Goal: Information Seeking & Learning: Learn about a topic

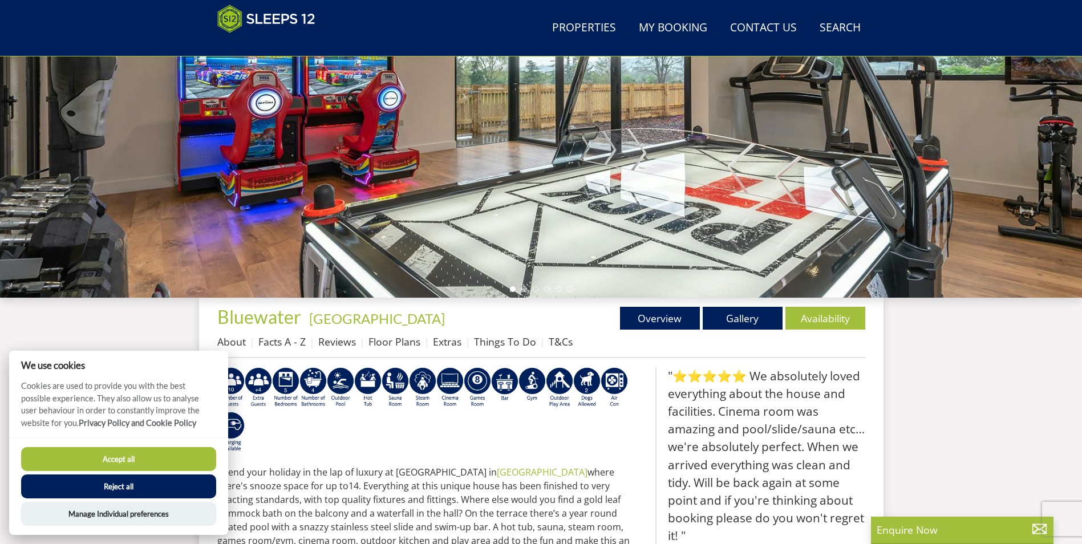
scroll to position [12, 0]
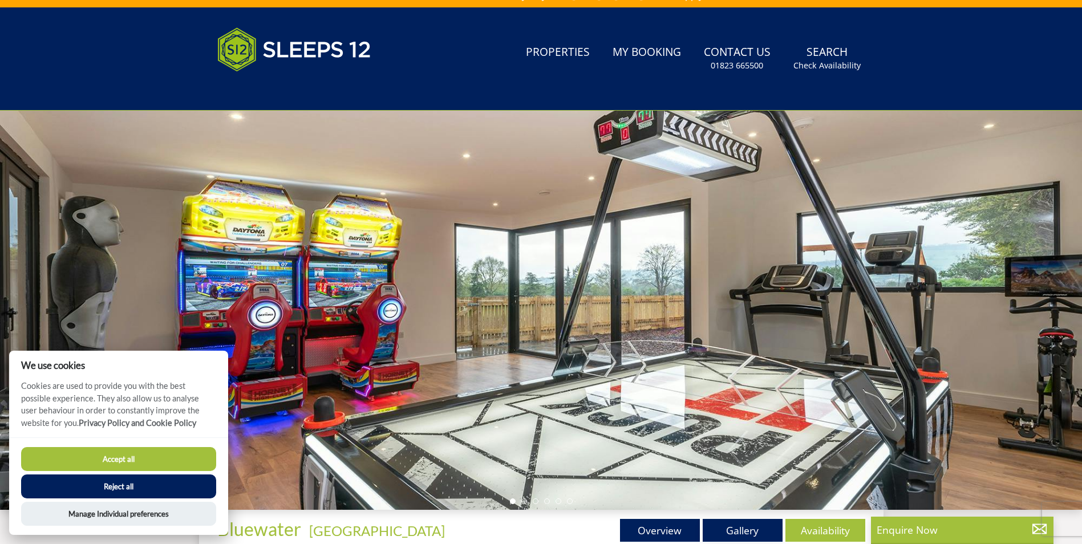
scroll to position [67, 0]
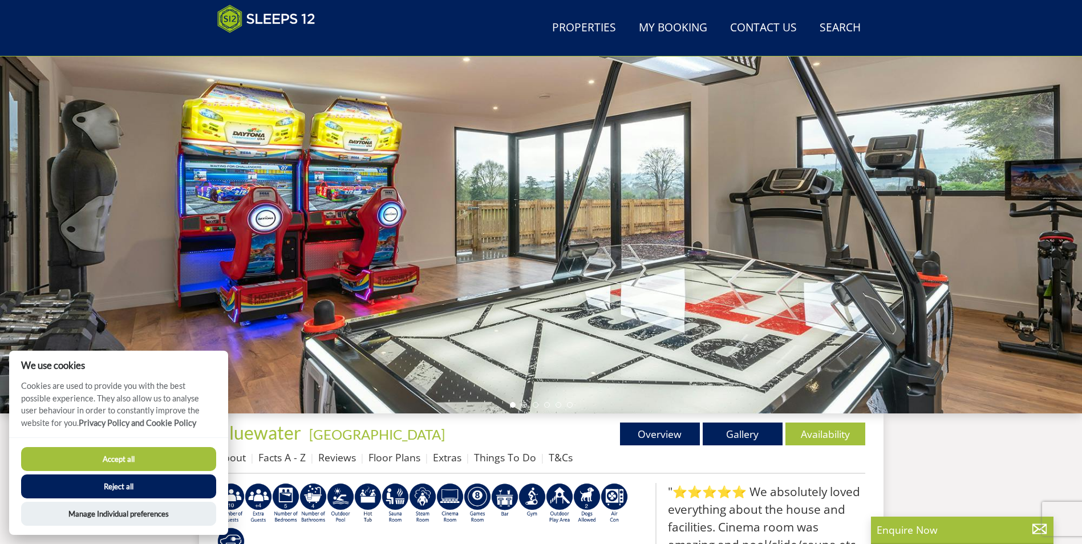
click at [750, 447] on div "Properties Bluewater - Bristol Overview Gallery Availability About Facts A - Z …" at bounding box center [541, 448] width 648 height 51
click at [750, 442] on link "Gallery" at bounding box center [743, 434] width 80 height 23
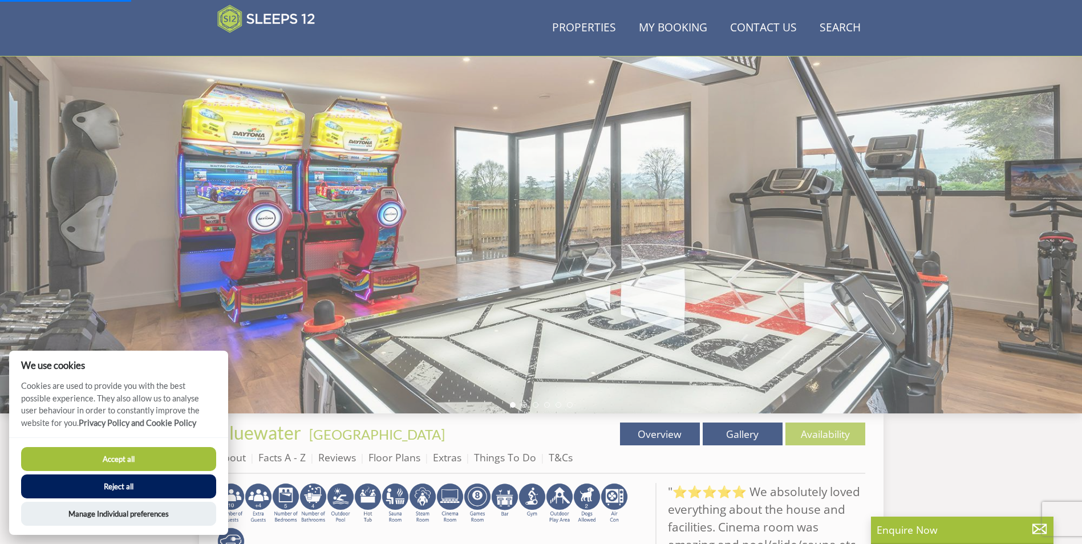
click at [129, 487] on button "Reject all" at bounding box center [118, 487] width 195 height 24
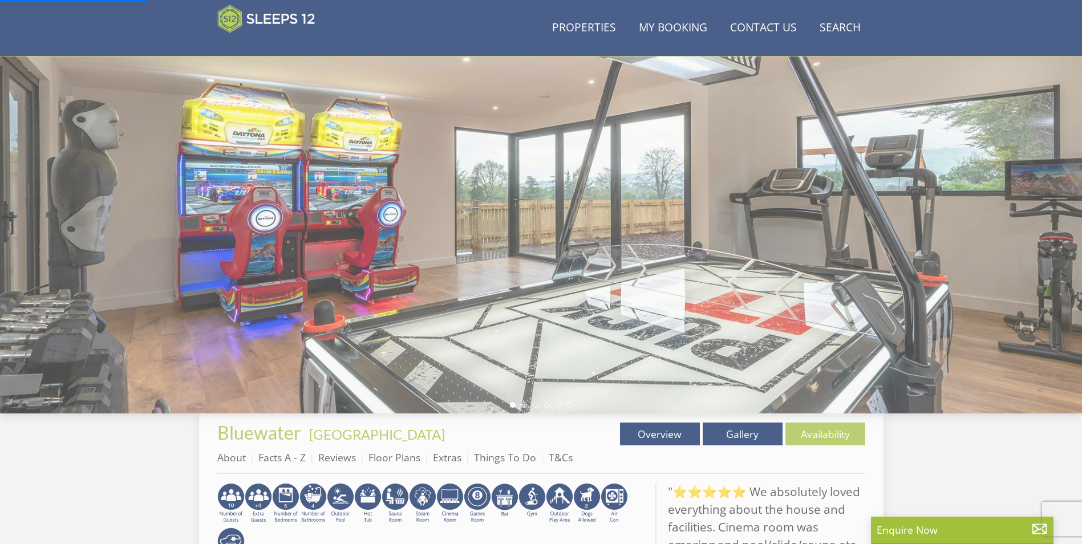
scroll to position [296, 0]
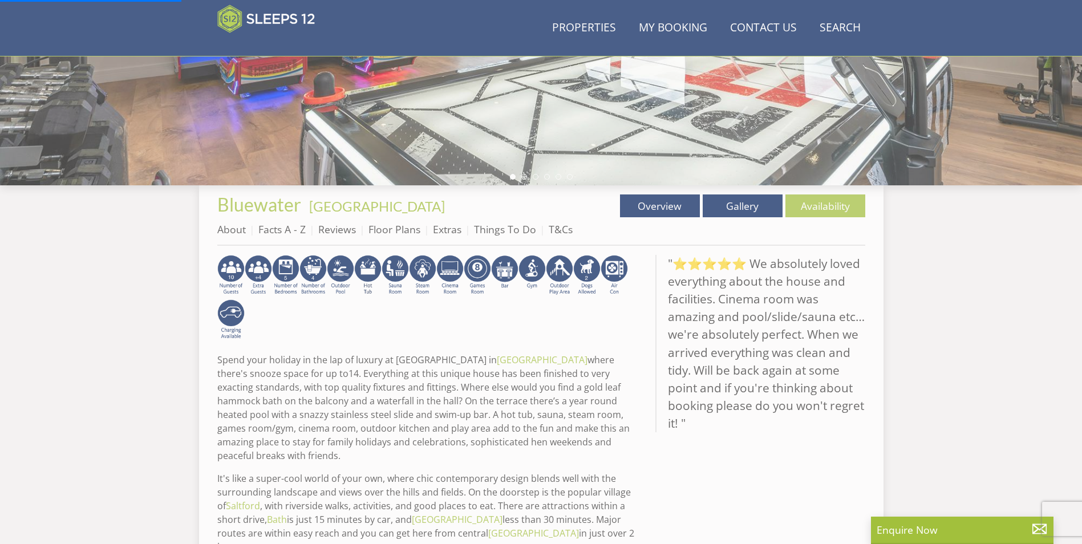
click at [731, 227] on ul "About Facts A - Z Reviews Floor Plans Extras Things To Do T&Cs" at bounding box center [541, 233] width 648 height 26
click at [748, 210] on link "Gallery" at bounding box center [743, 206] width 80 height 23
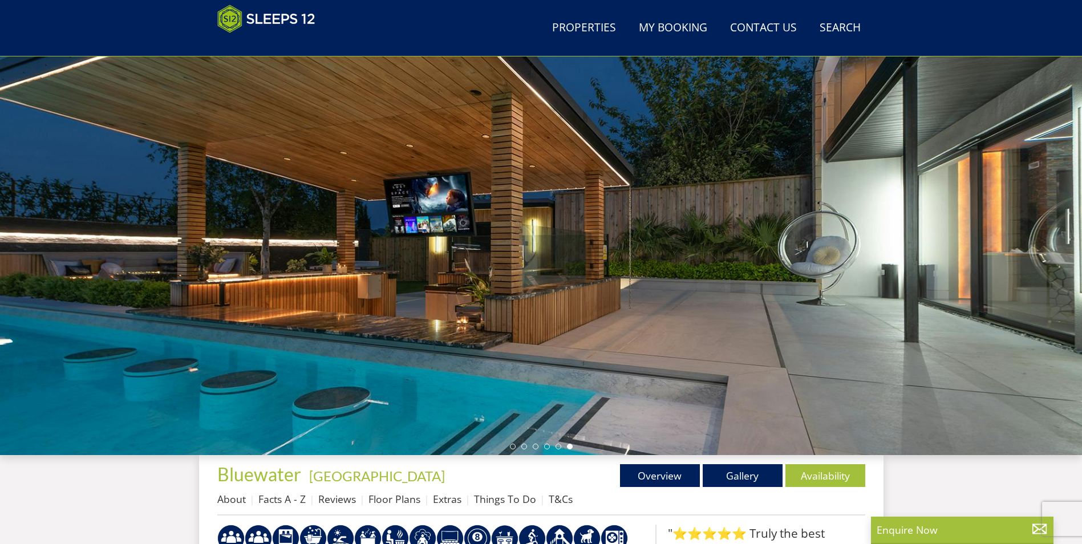
scroll to position [83, 0]
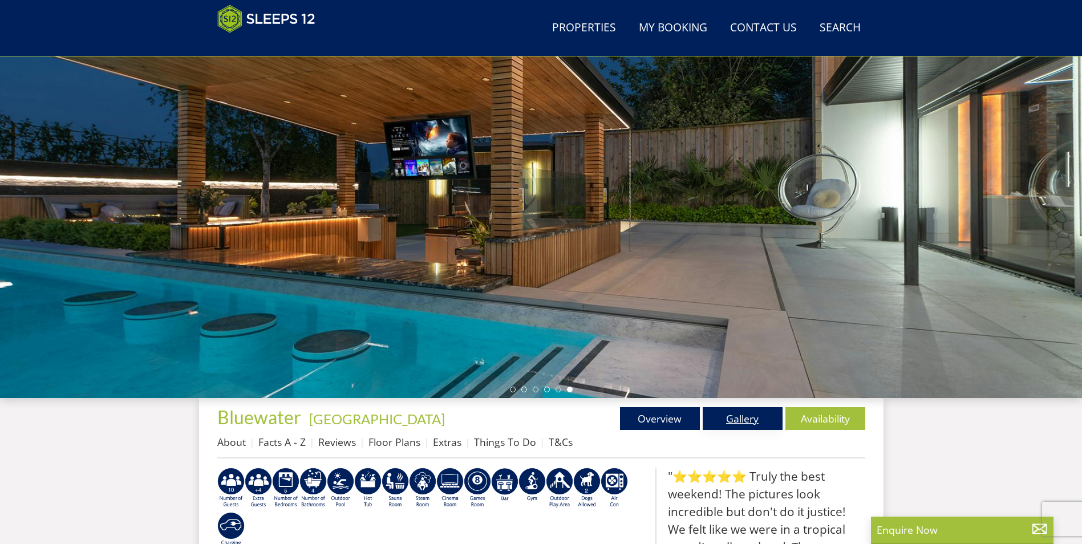
click at [720, 429] on link "Gallery" at bounding box center [743, 418] width 80 height 23
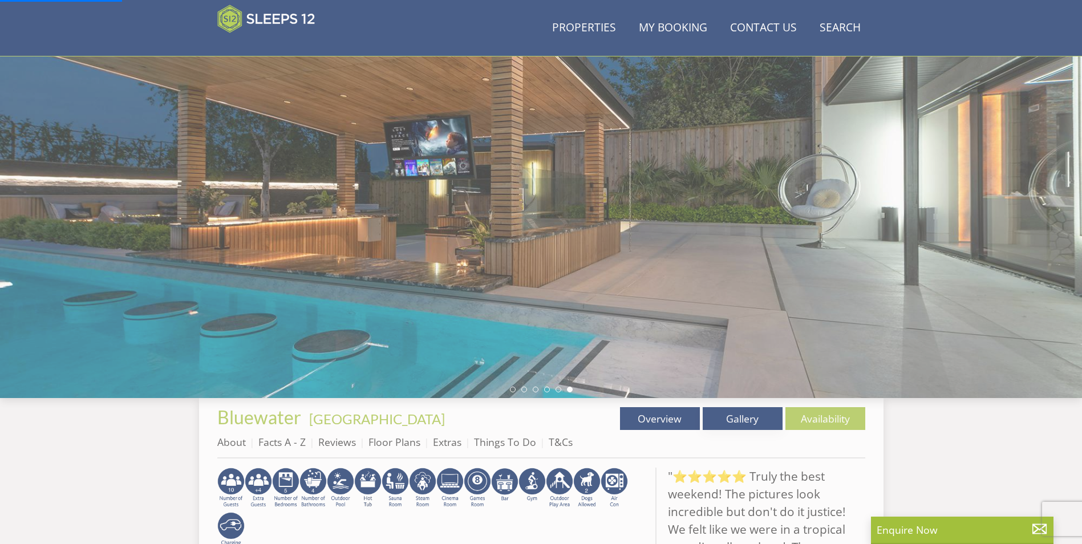
scroll to position [311, 0]
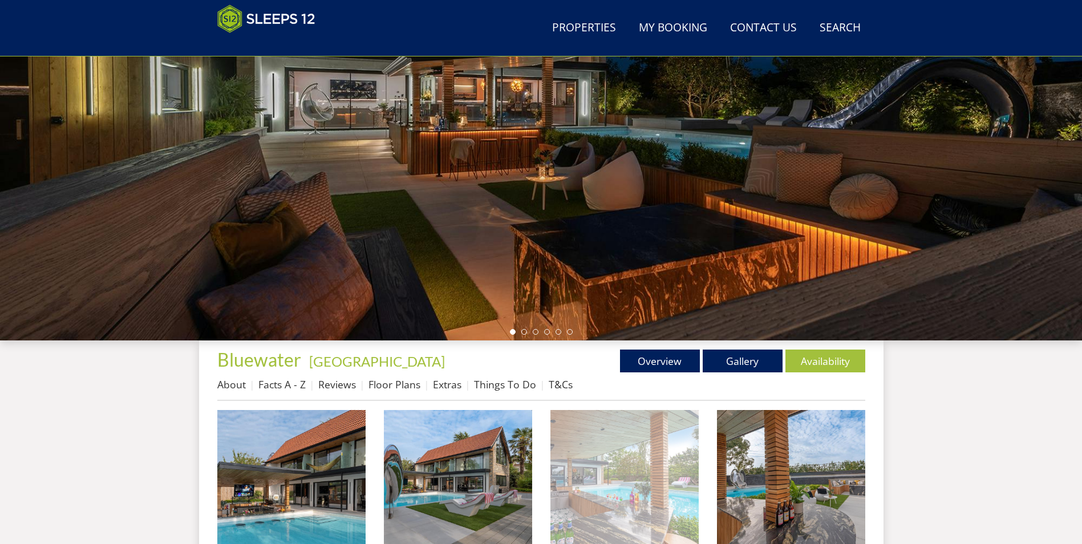
scroll to position [369, 0]
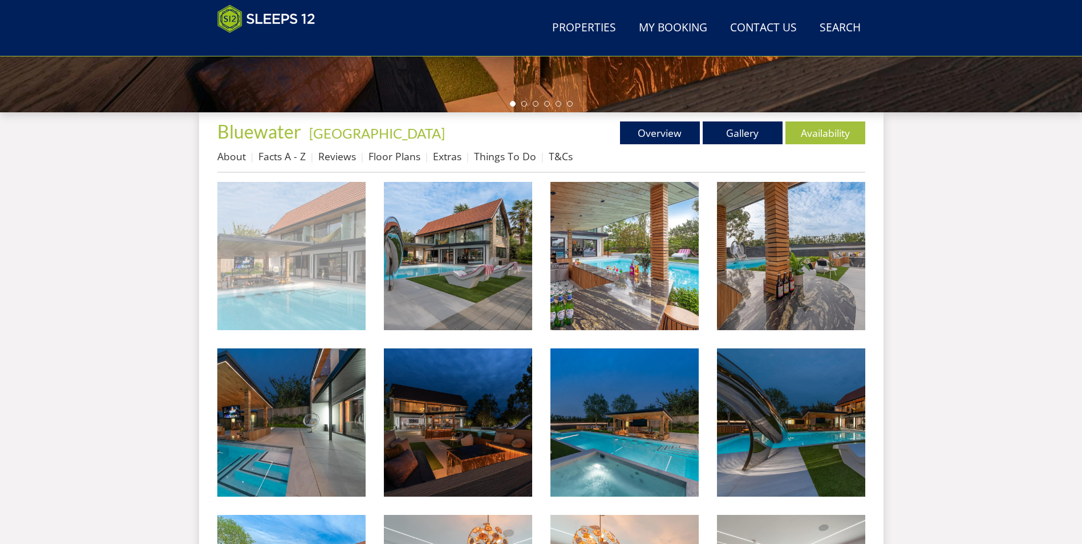
click at [293, 277] on img at bounding box center [291, 256] width 148 height 148
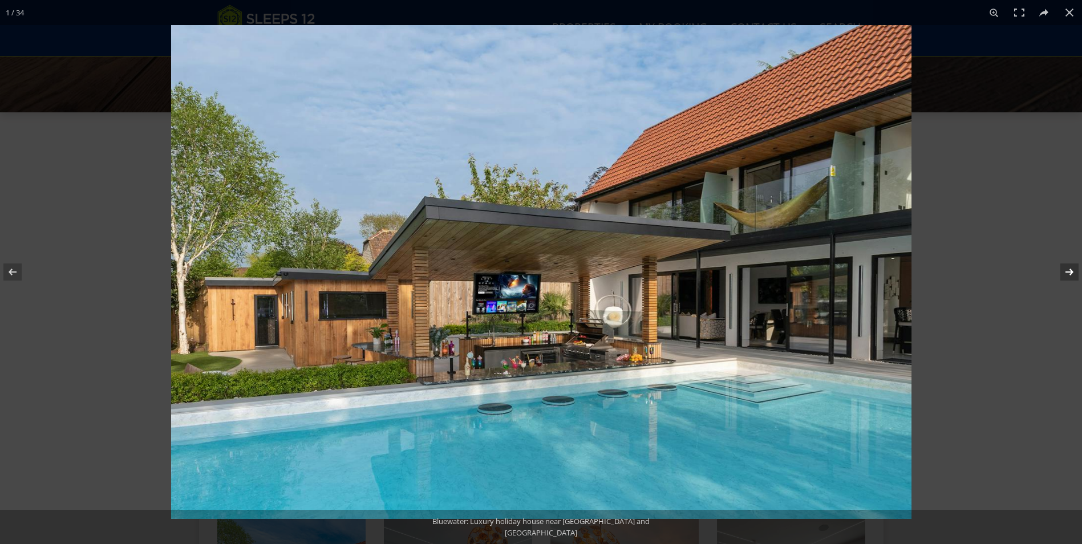
click at [1073, 275] on button at bounding box center [1063, 272] width 40 height 57
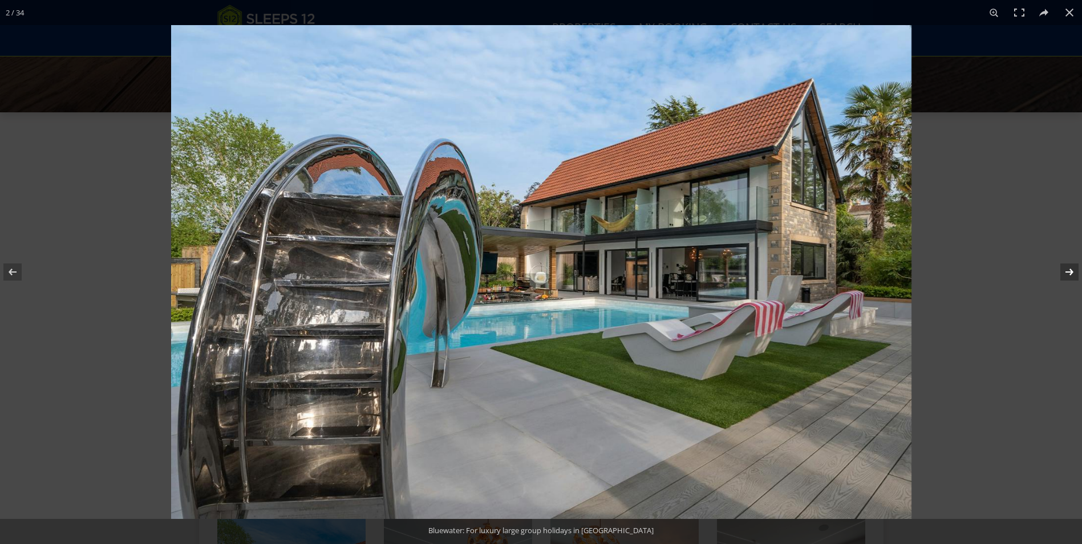
click at [1064, 274] on button at bounding box center [1063, 272] width 40 height 57
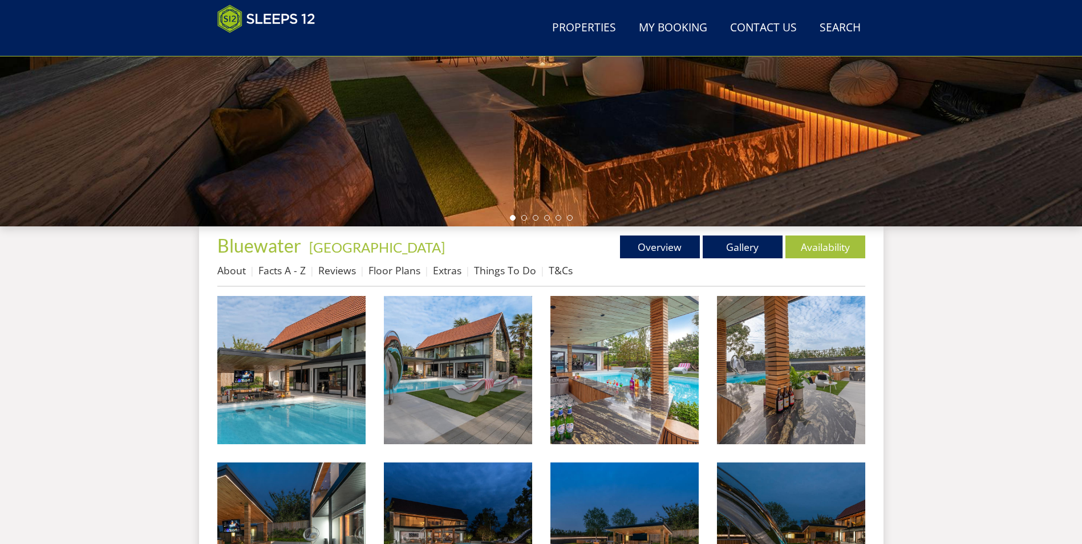
scroll to position [312, 0]
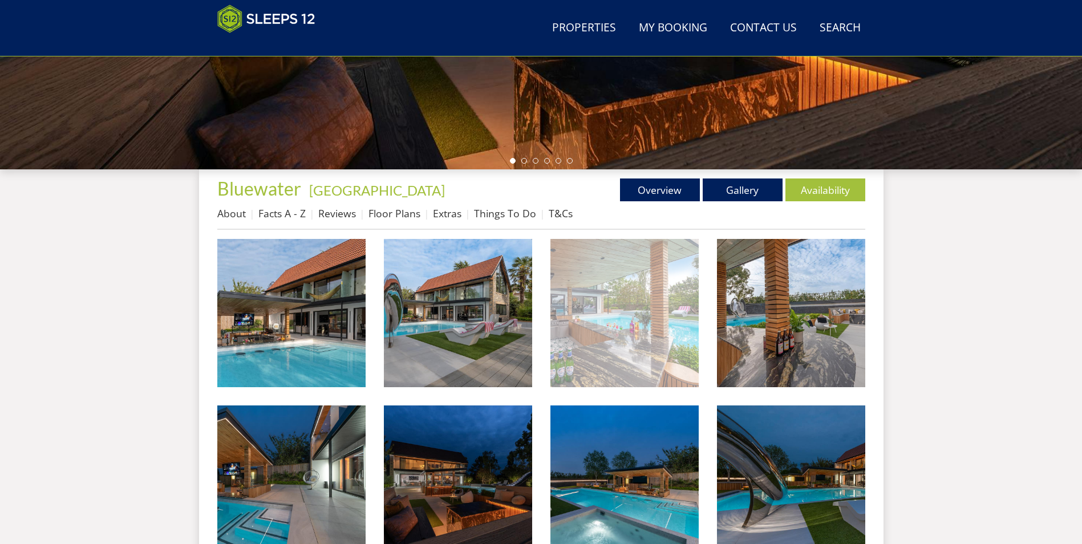
click at [614, 319] on img at bounding box center [625, 313] width 148 height 148
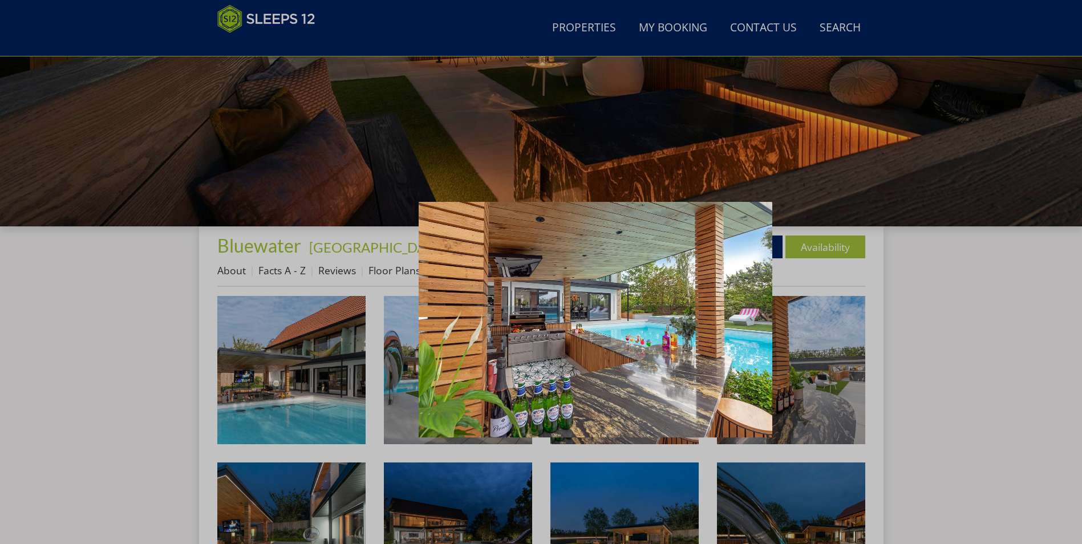
scroll to position [197, 0]
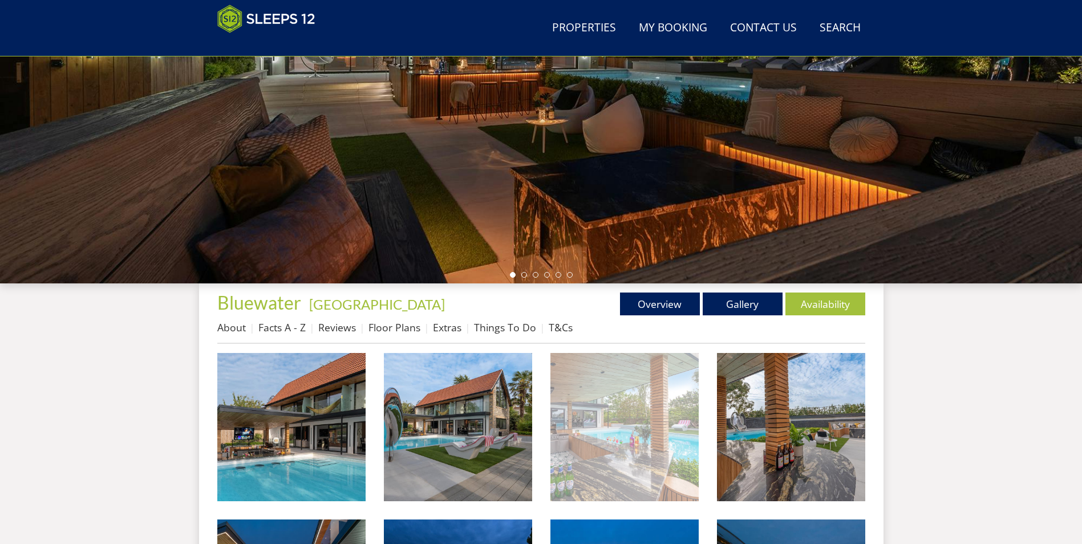
click at [634, 413] on img at bounding box center [625, 427] width 148 height 148
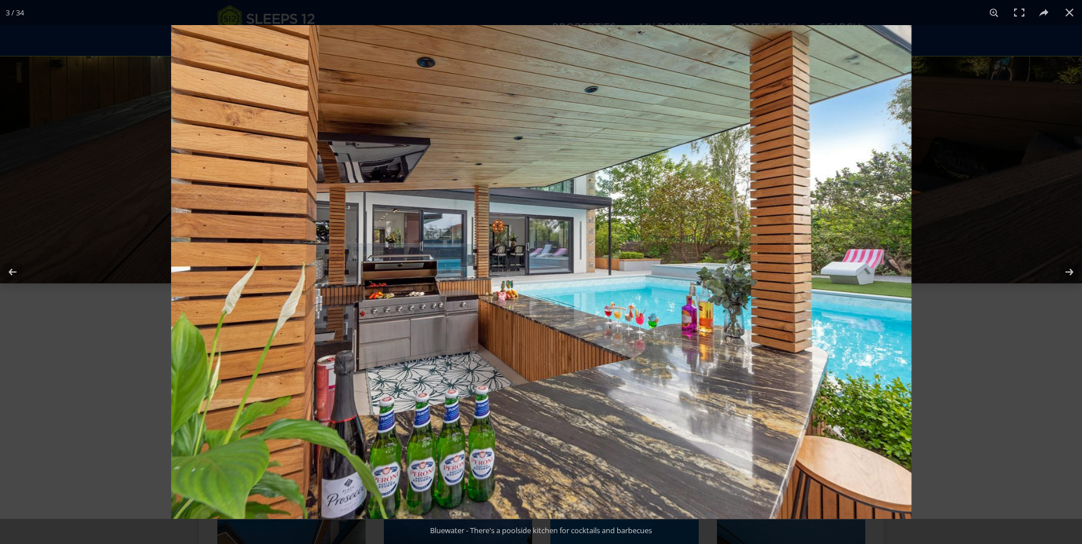
click at [668, 391] on img at bounding box center [541, 272] width 741 height 494
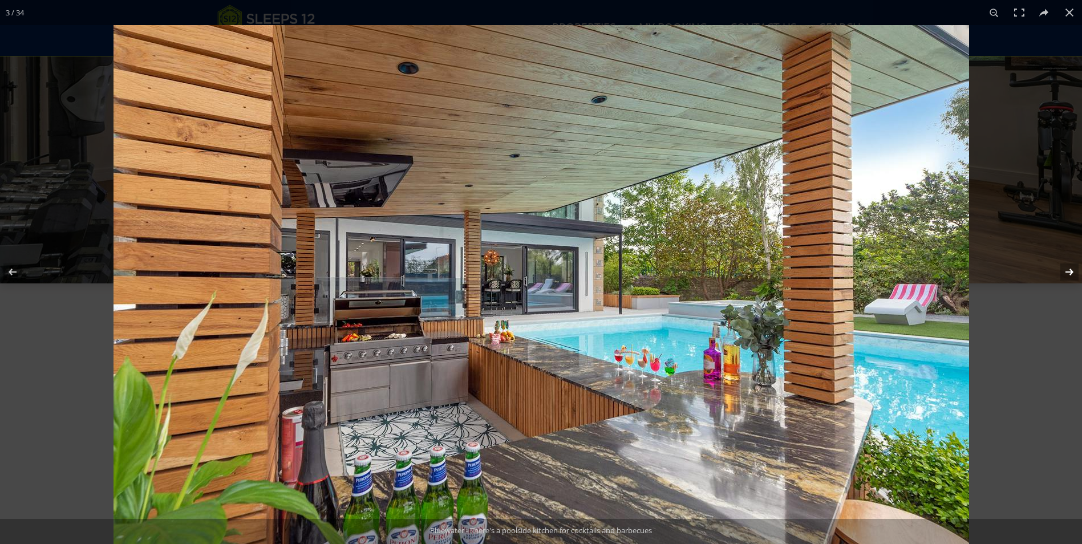
click at [1068, 277] on button at bounding box center [1063, 272] width 40 height 57
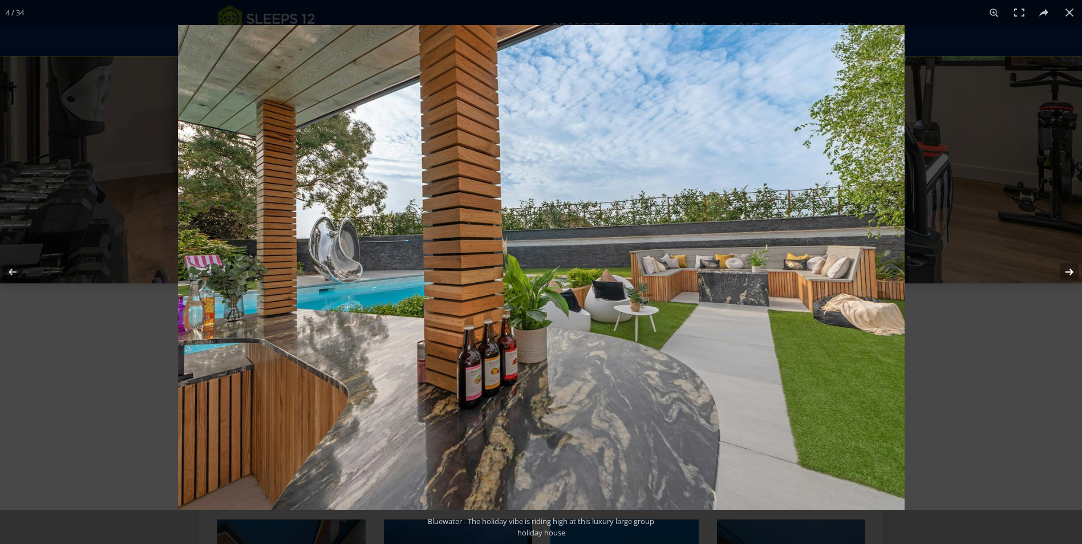
click at [1055, 274] on button at bounding box center [1063, 272] width 40 height 57
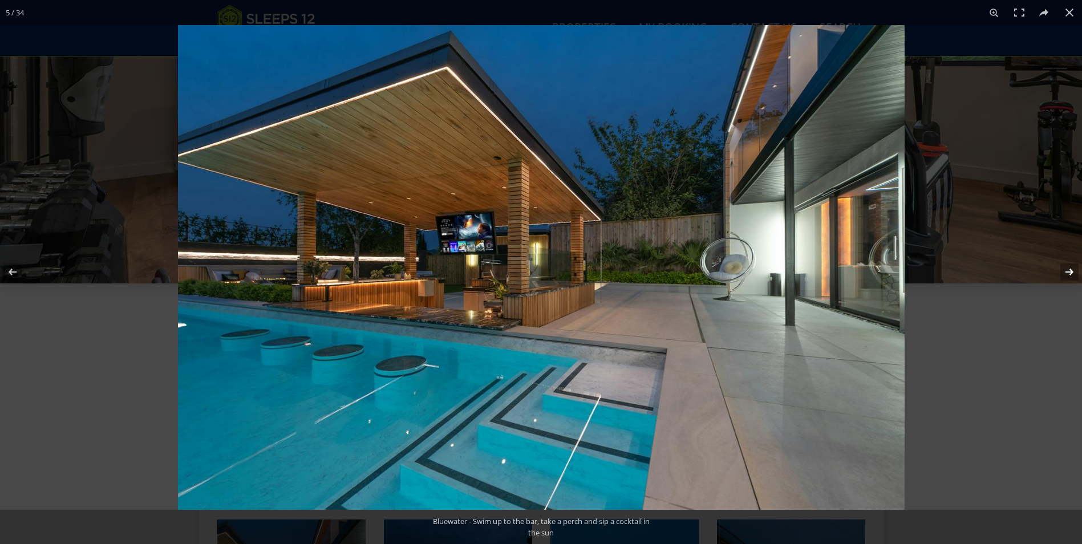
click at [1065, 272] on button at bounding box center [1063, 272] width 40 height 57
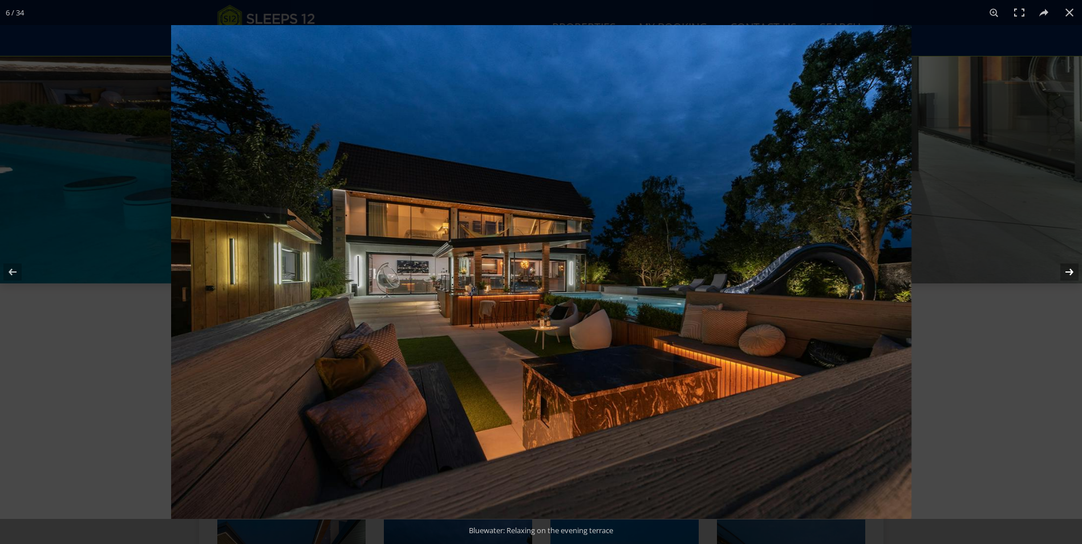
click at [1065, 272] on button at bounding box center [1063, 272] width 40 height 57
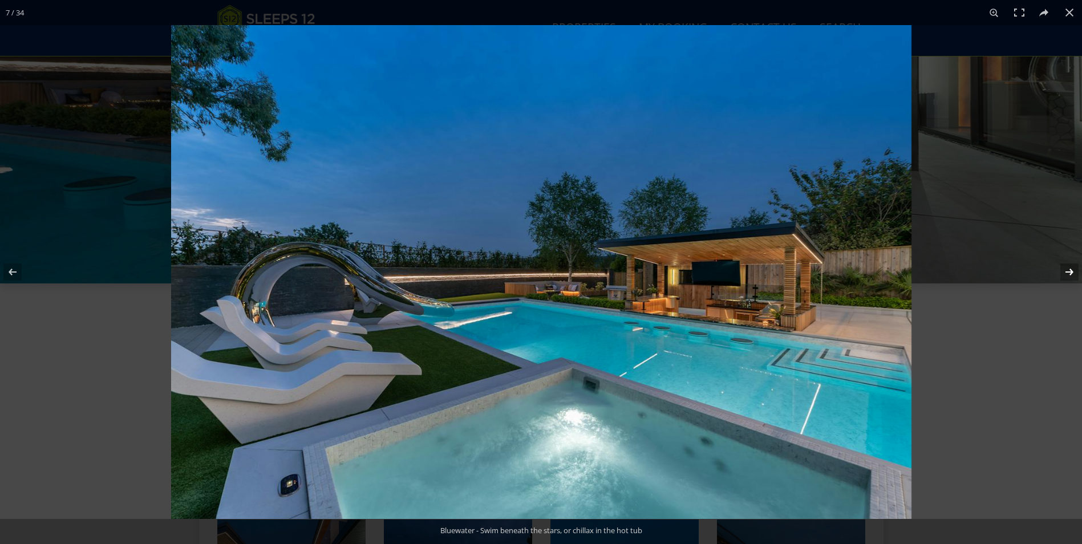
click at [1068, 271] on button at bounding box center [1063, 272] width 40 height 57
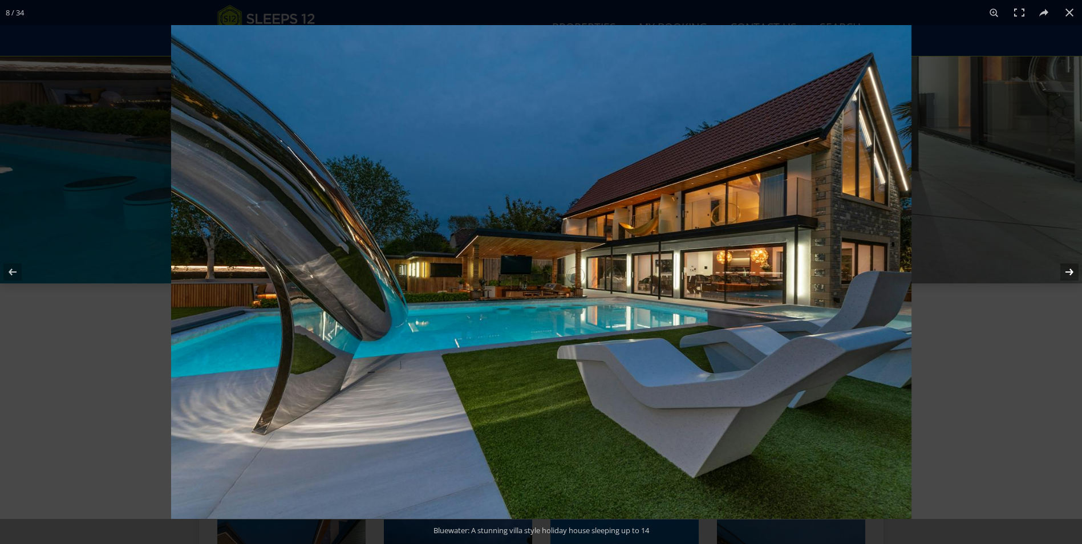
click at [1064, 277] on button at bounding box center [1063, 272] width 40 height 57
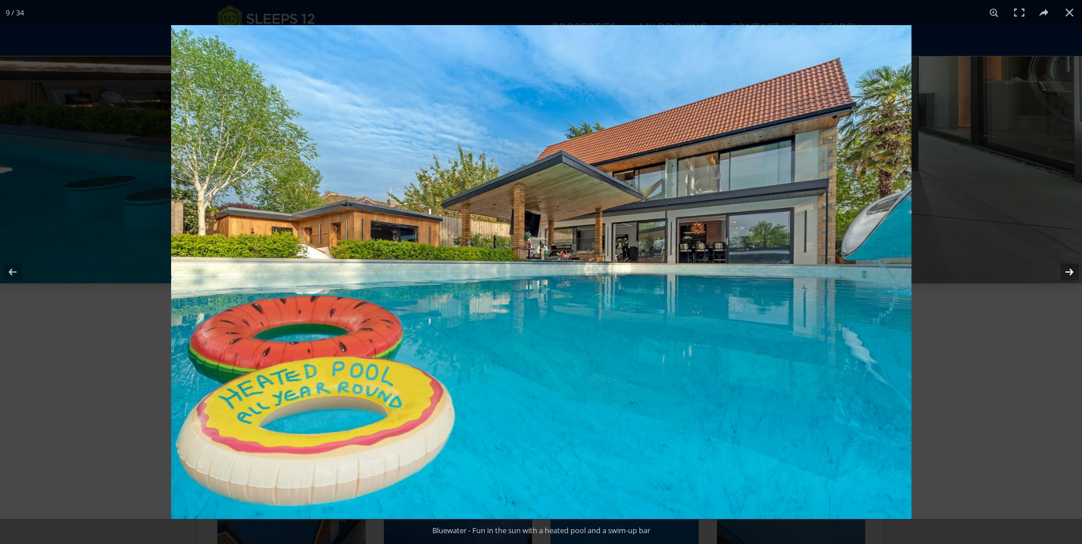
click at [1076, 274] on button at bounding box center [1063, 272] width 40 height 57
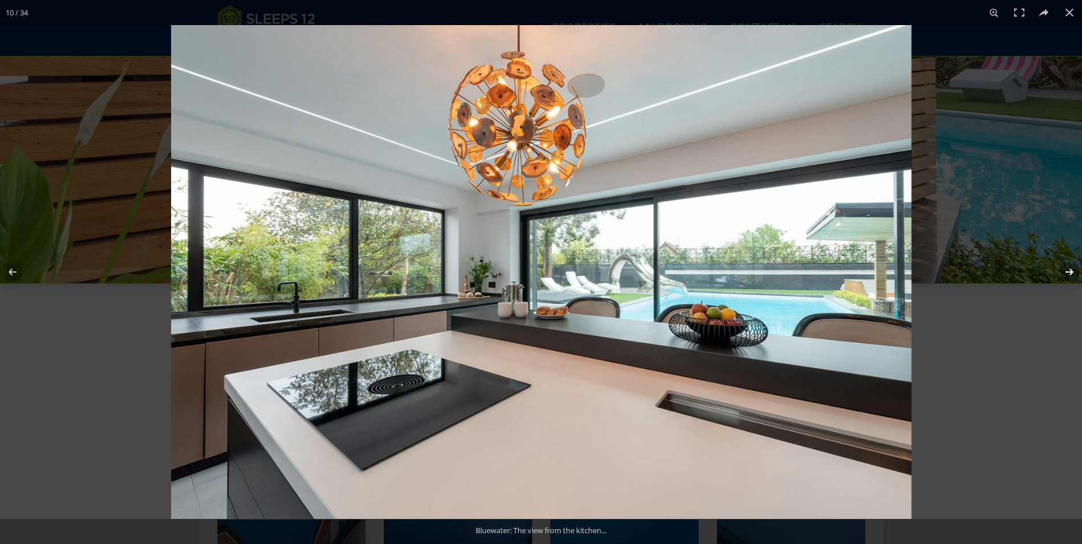
click at [1075, 276] on button at bounding box center [1063, 272] width 40 height 57
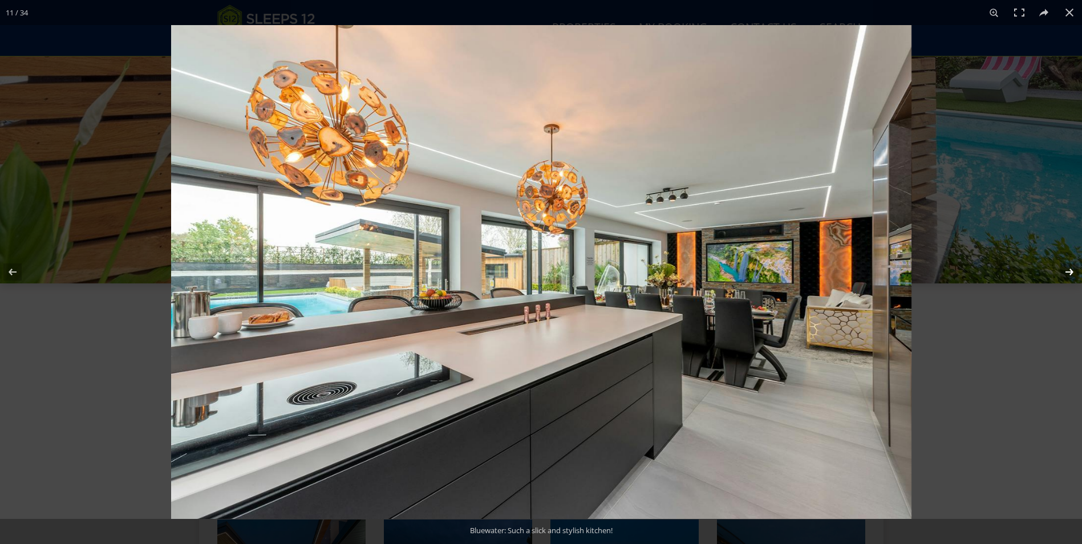
click at [1064, 273] on button at bounding box center [1063, 272] width 40 height 57
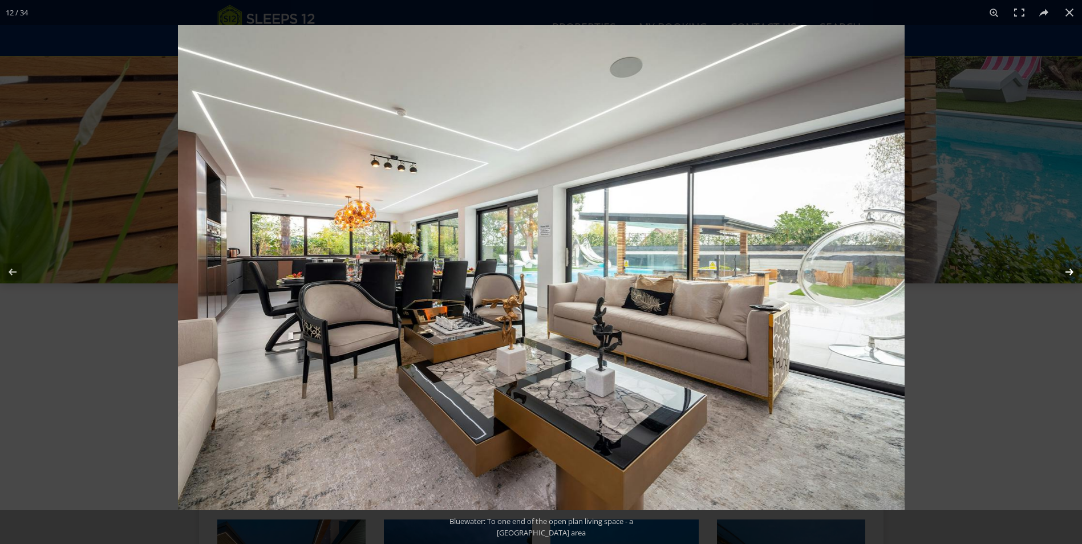
click at [1067, 274] on button at bounding box center [1063, 272] width 40 height 57
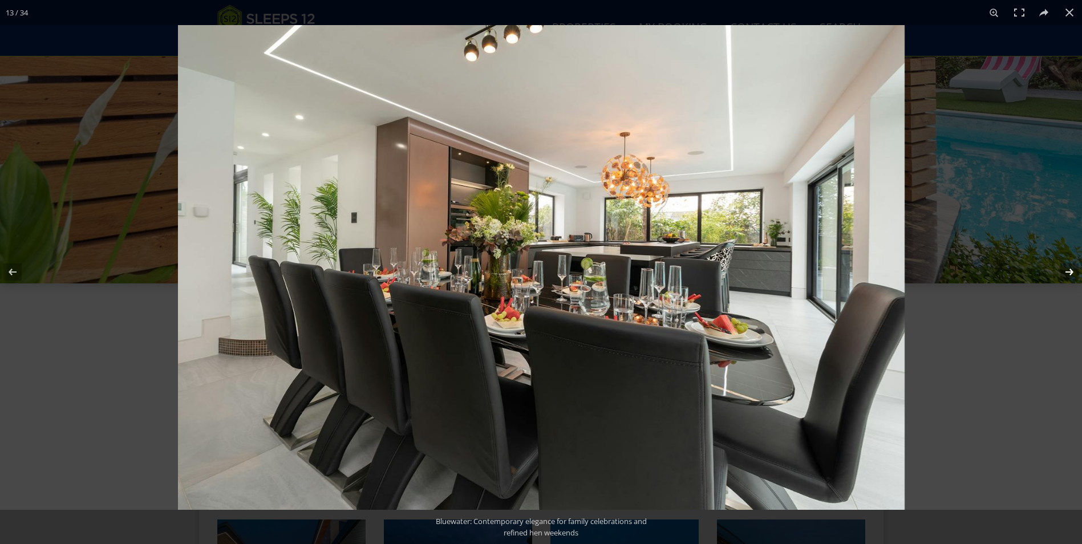
click at [1064, 274] on button at bounding box center [1063, 272] width 40 height 57
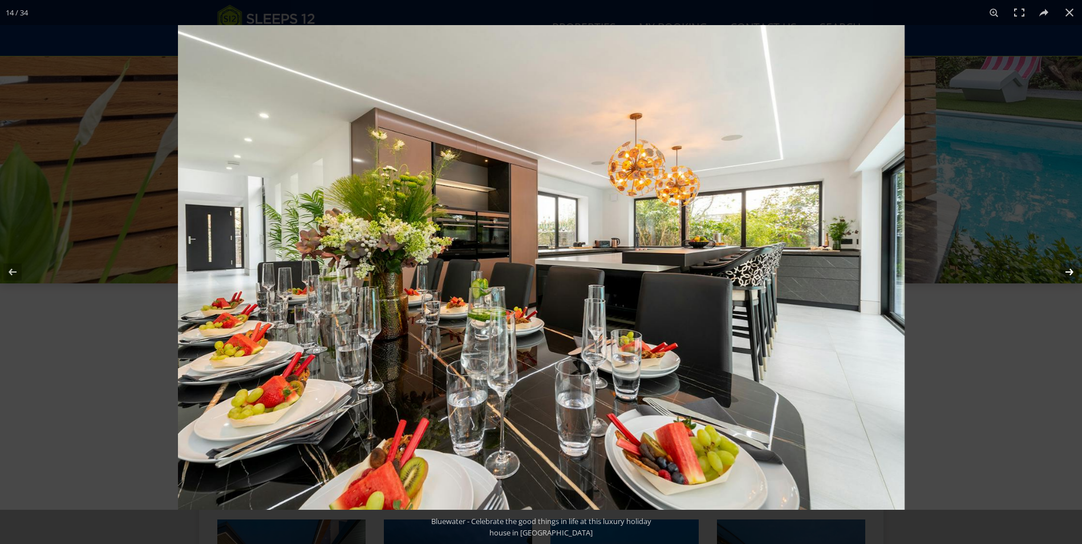
click at [1068, 272] on button at bounding box center [1063, 272] width 40 height 57
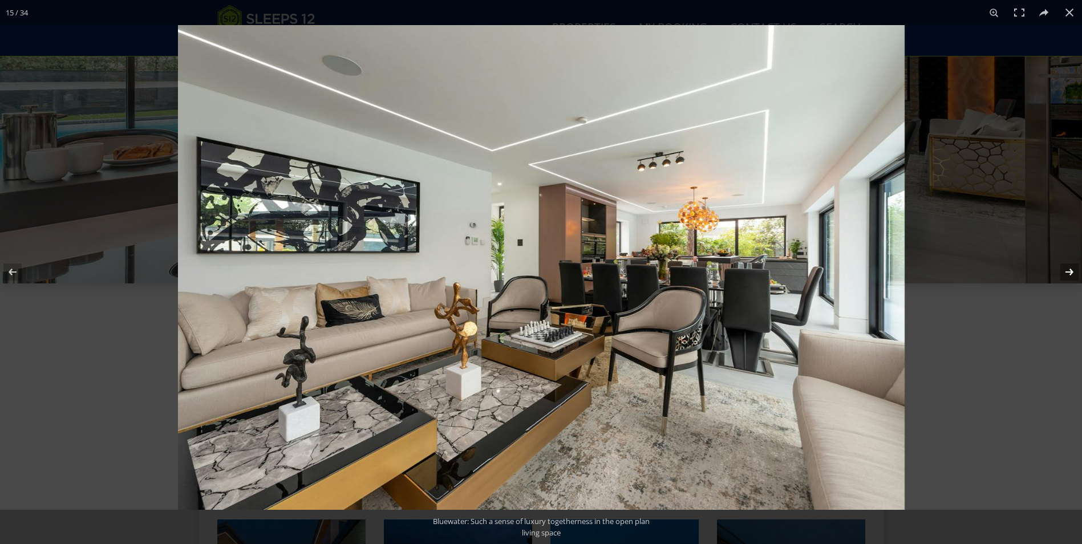
click at [1067, 274] on button at bounding box center [1063, 272] width 40 height 57
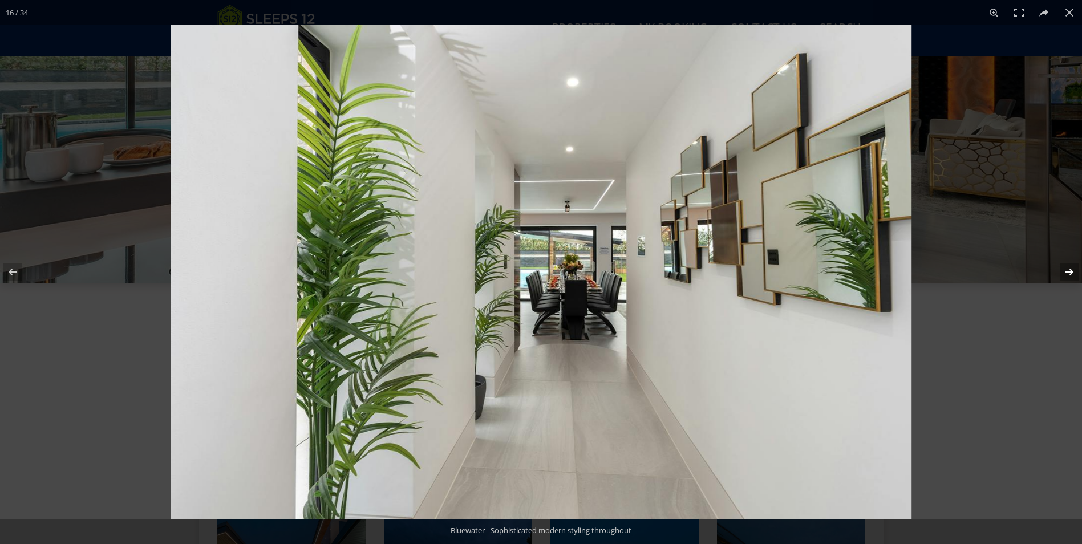
click at [1068, 273] on button at bounding box center [1063, 272] width 40 height 57
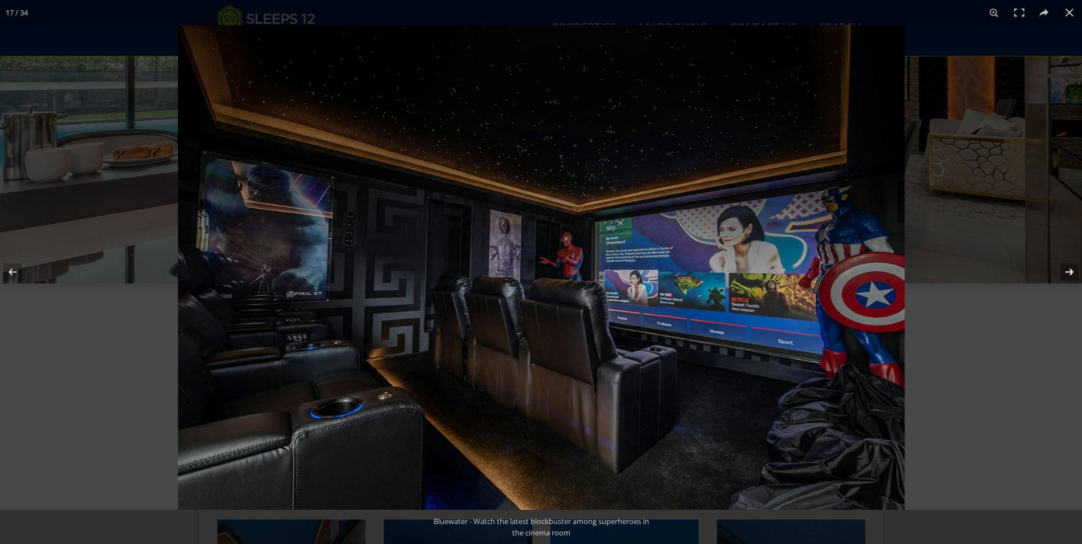
click at [1064, 273] on button at bounding box center [1063, 272] width 40 height 57
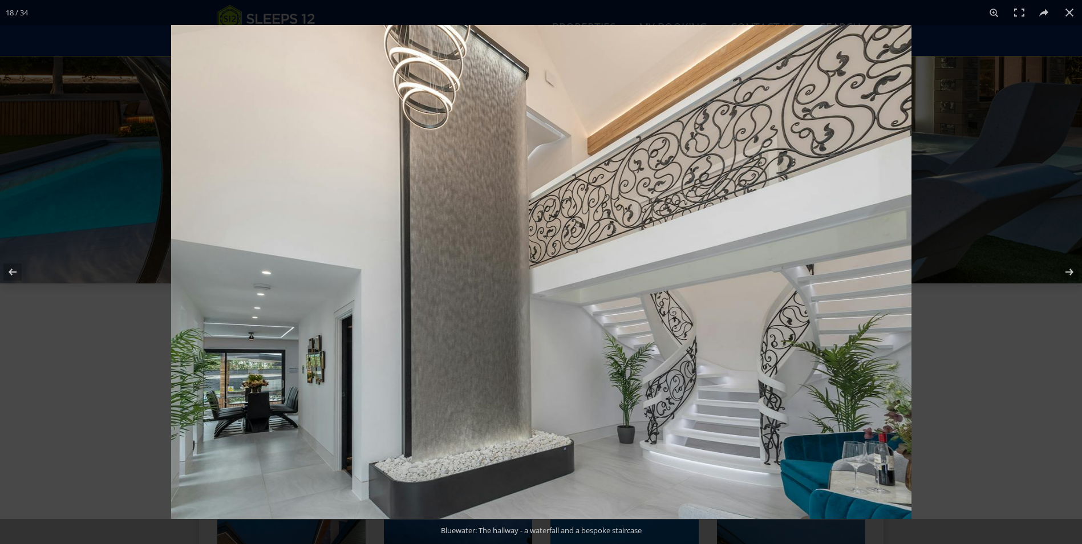
drag, startPoint x: 14, startPoint y: 270, endPoint x: 129, endPoint y: 272, distance: 114.7
click at [15, 270] on button at bounding box center [20, 272] width 40 height 57
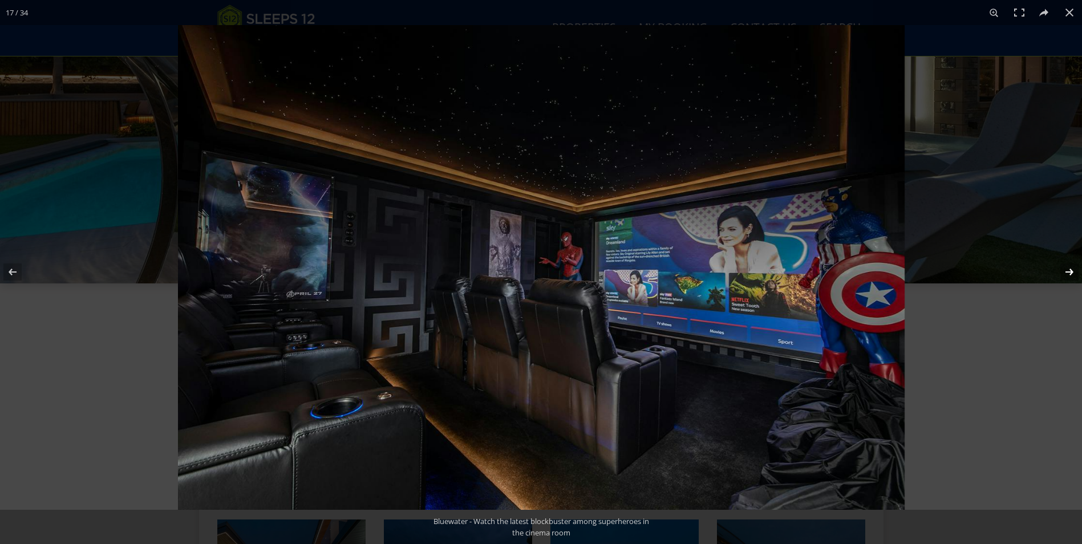
click at [1065, 274] on button at bounding box center [1063, 272] width 40 height 57
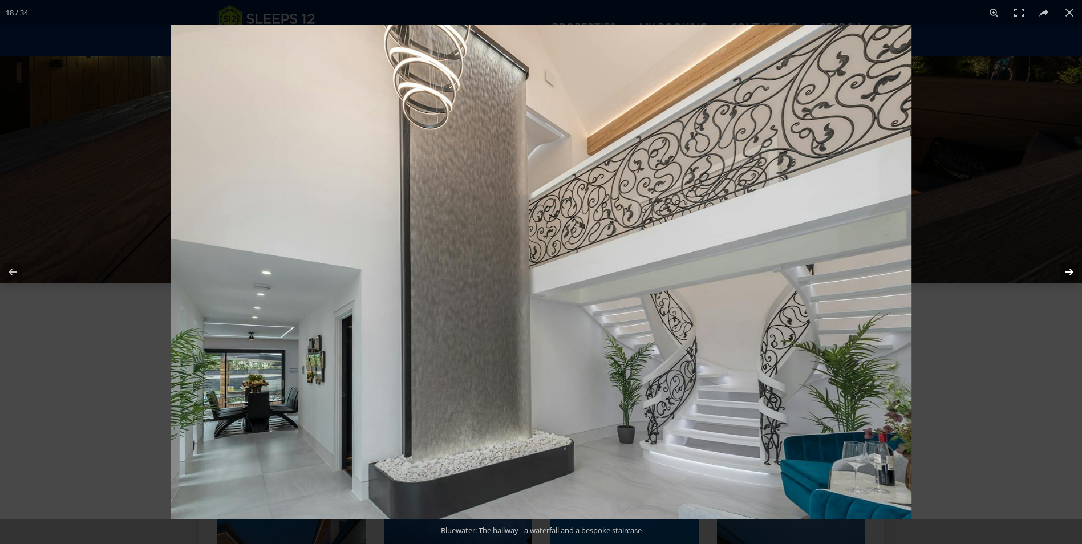
click at [1064, 271] on button at bounding box center [1063, 272] width 40 height 57
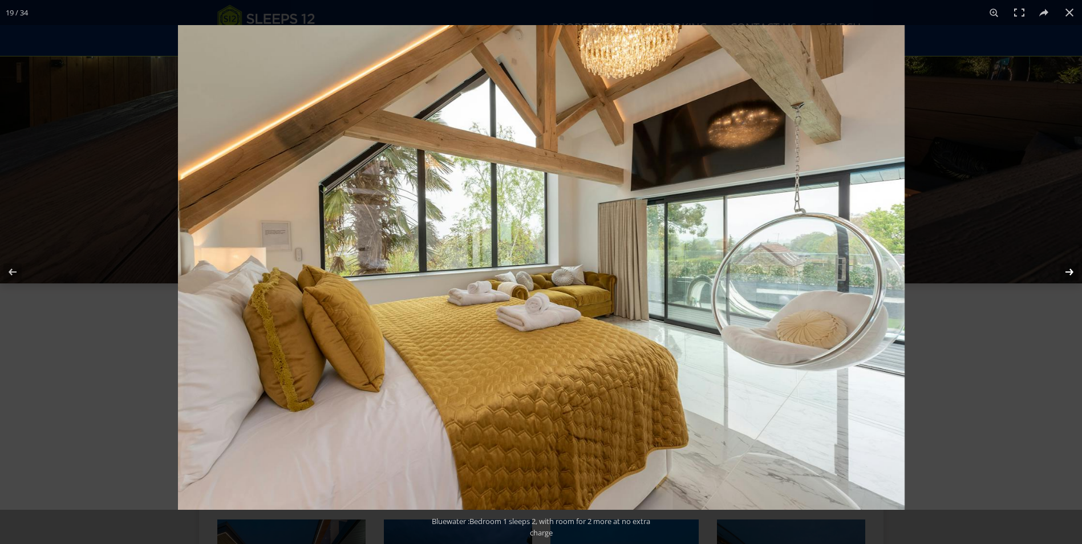
click at [1067, 274] on button at bounding box center [1063, 272] width 40 height 57
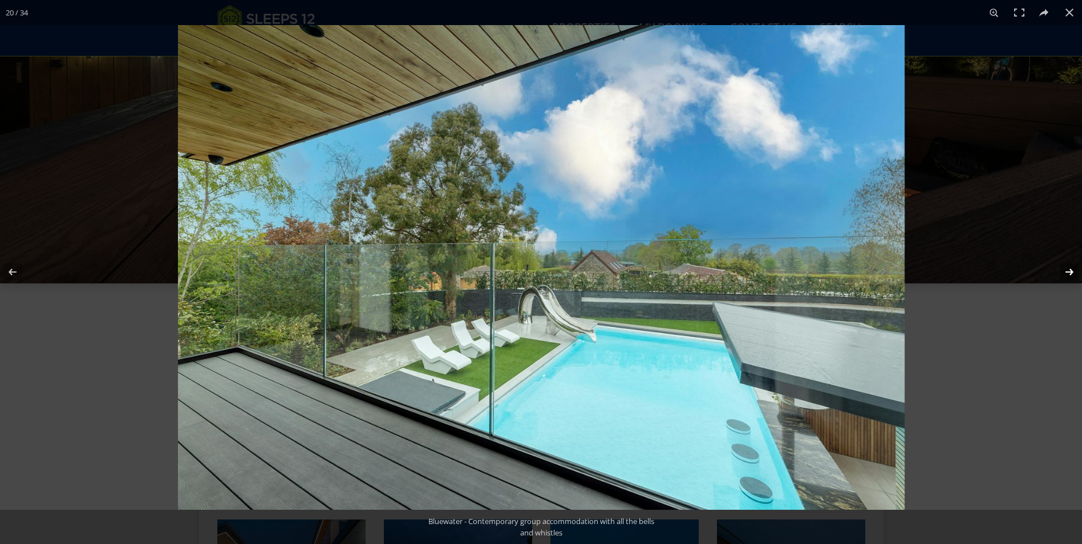
click at [1071, 270] on button at bounding box center [1063, 272] width 40 height 57
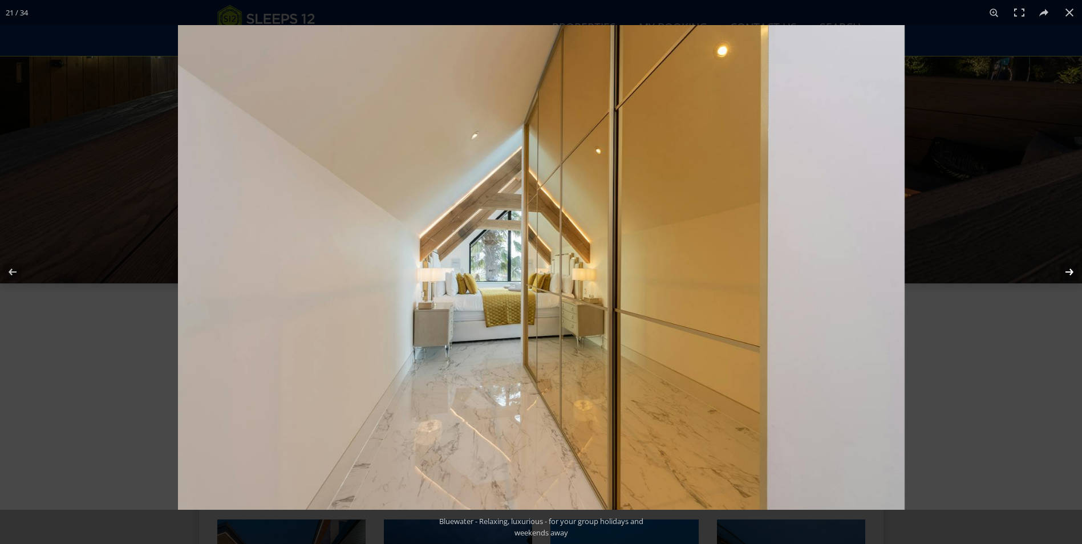
click at [1068, 272] on button at bounding box center [1063, 272] width 40 height 57
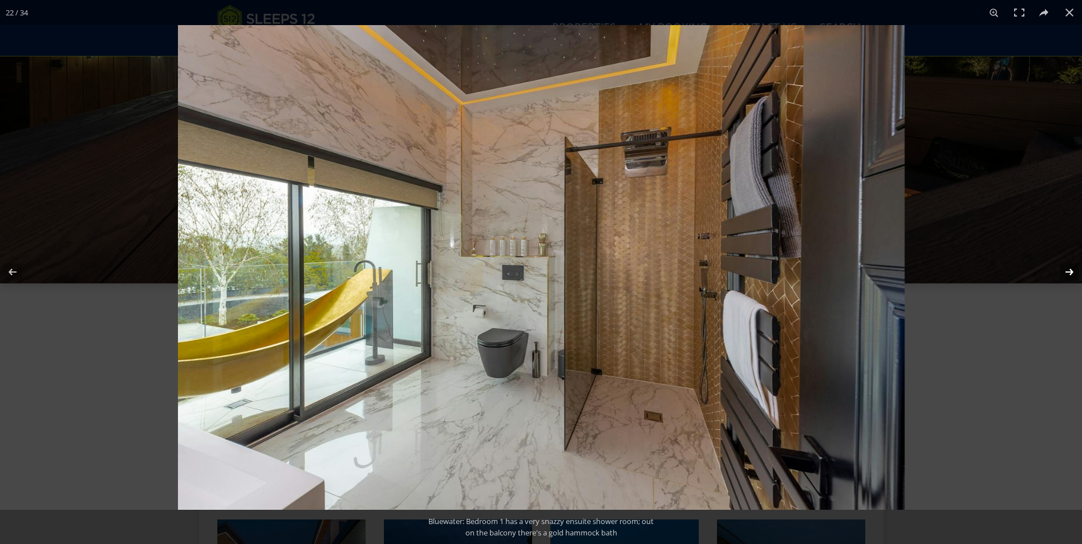
click at [1064, 272] on button at bounding box center [1063, 272] width 40 height 57
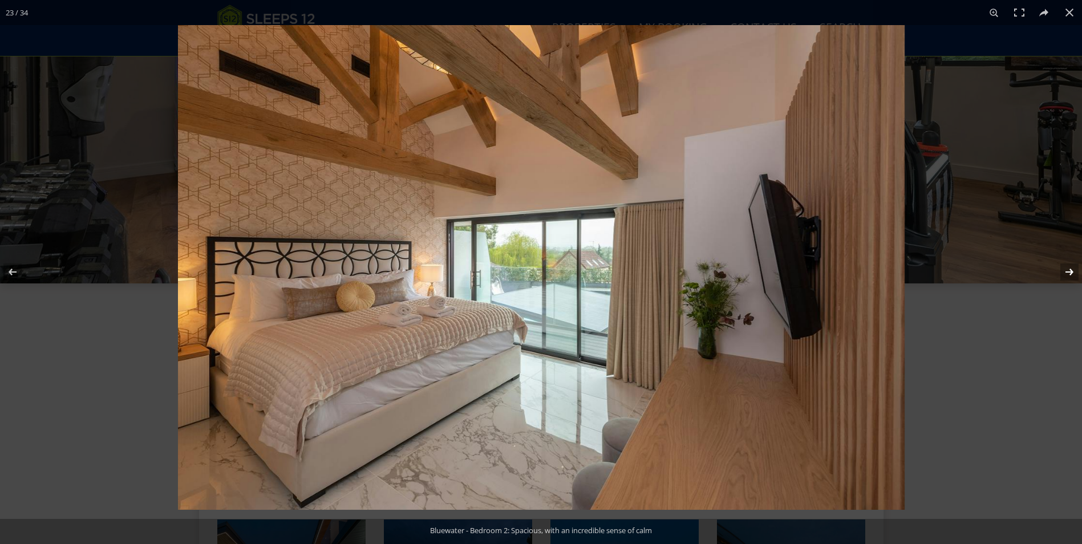
click at [1064, 272] on button at bounding box center [1063, 272] width 40 height 57
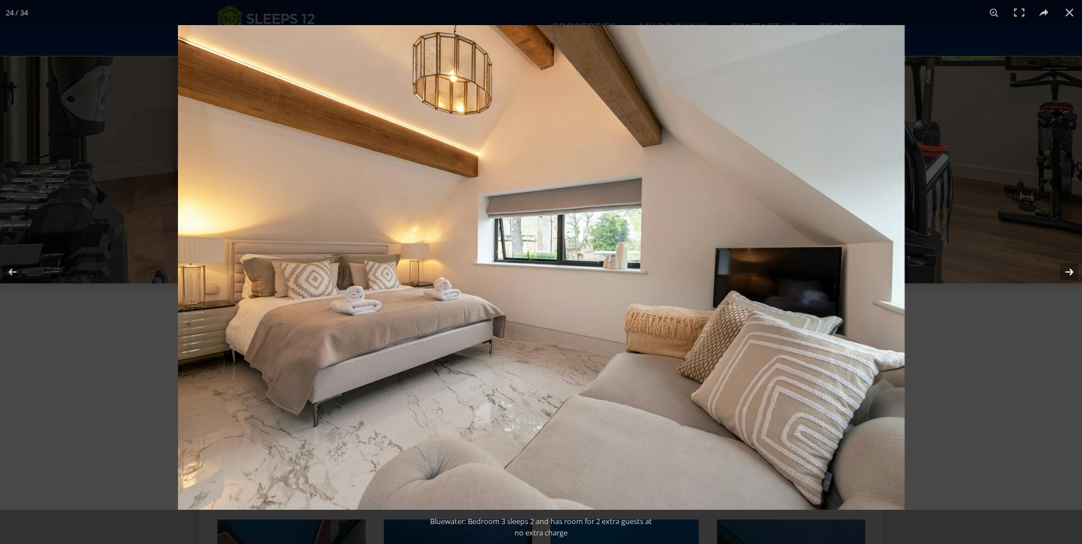
click at [1069, 272] on button at bounding box center [1063, 272] width 40 height 57
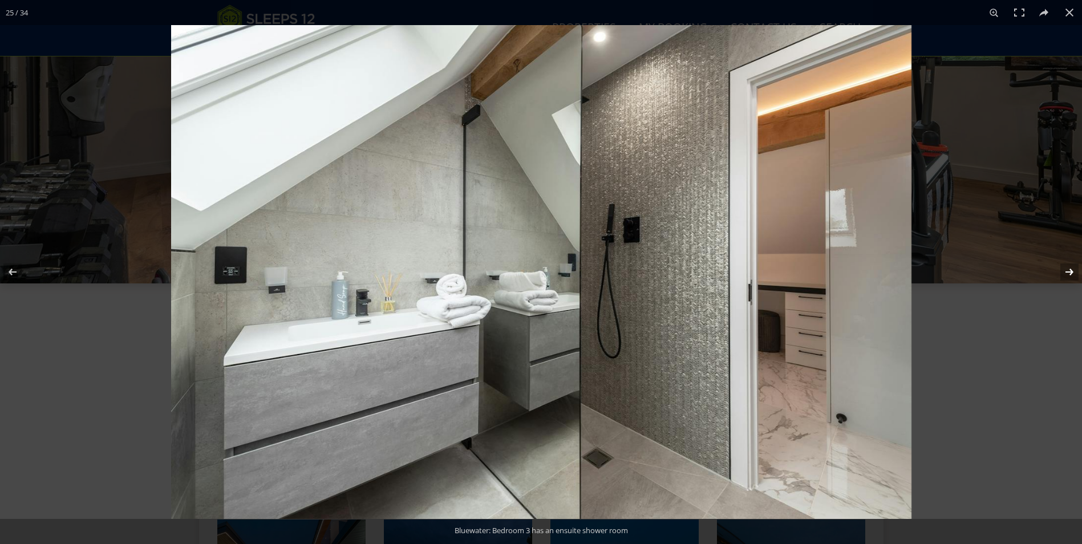
click at [1069, 272] on button at bounding box center [1063, 272] width 40 height 57
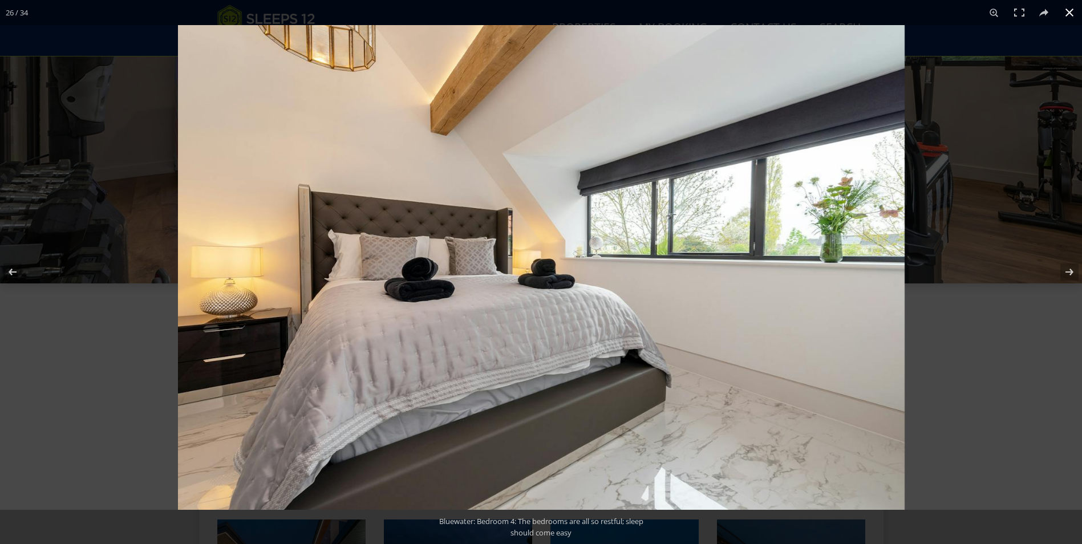
drag, startPoint x: 107, startPoint y: 191, endPoint x: 116, endPoint y: 188, distance: 10.0
click at [118, 188] on div at bounding box center [541, 272] width 1082 height 544
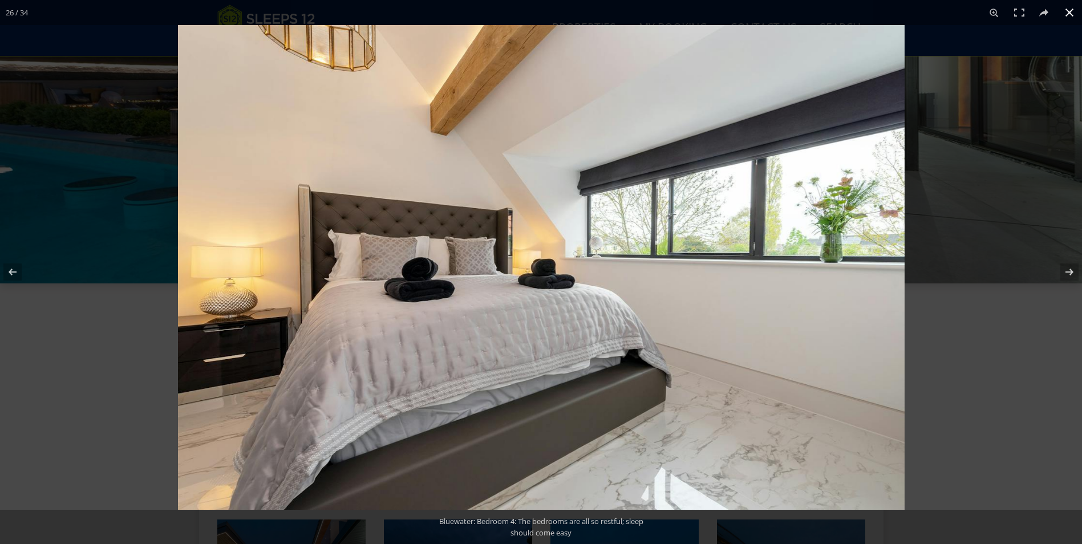
click at [1073, 18] on button at bounding box center [1069, 12] width 25 height 25
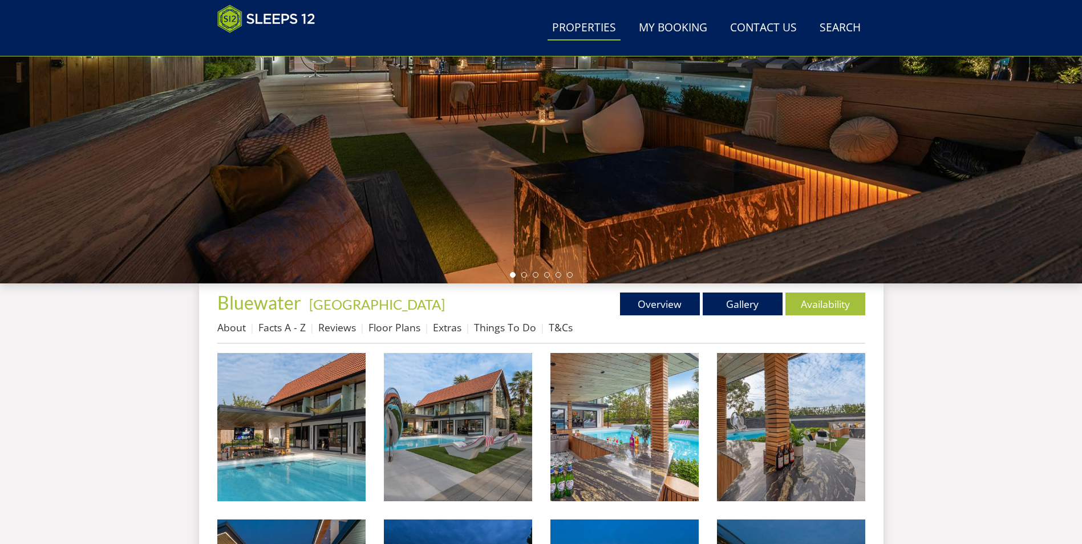
click at [586, 37] on link "Properties" at bounding box center [584, 28] width 73 height 26
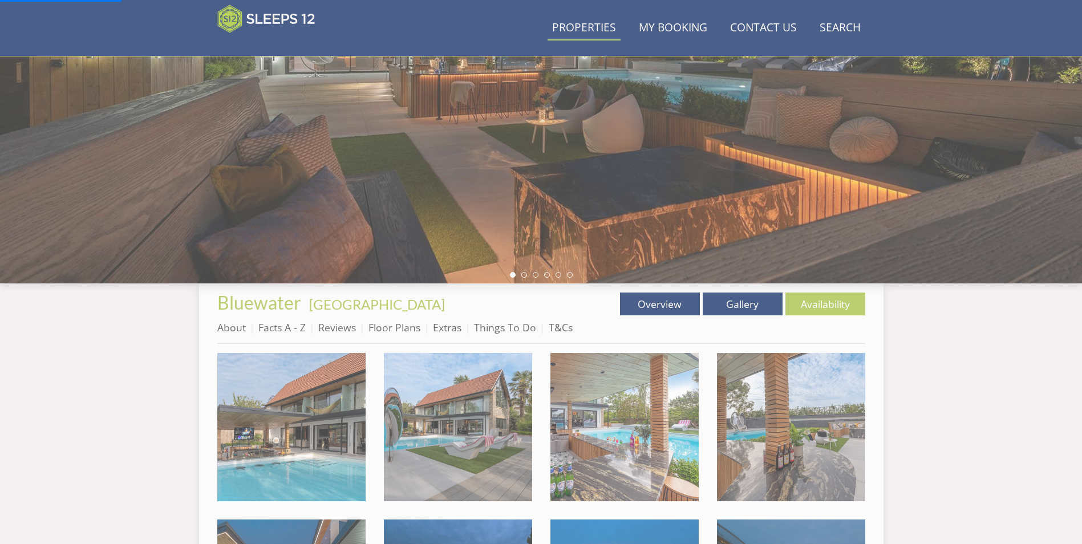
click at [591, 34] on link "Properties" at bounding box center [584, 28] width 73 height 26
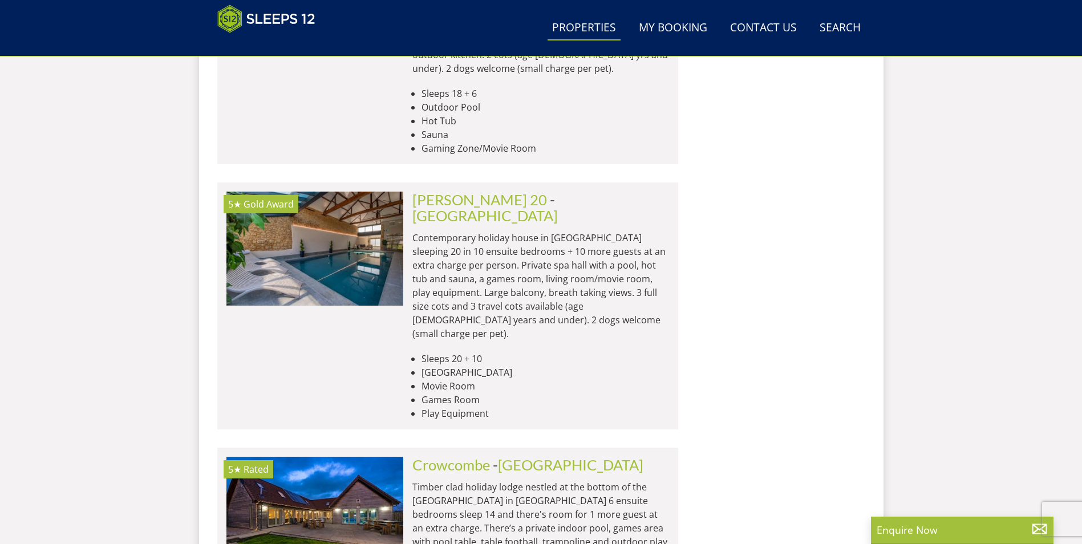
scroll to position [4575, 0]
